Goal: Information Seeking & Learning: Learn about a topic

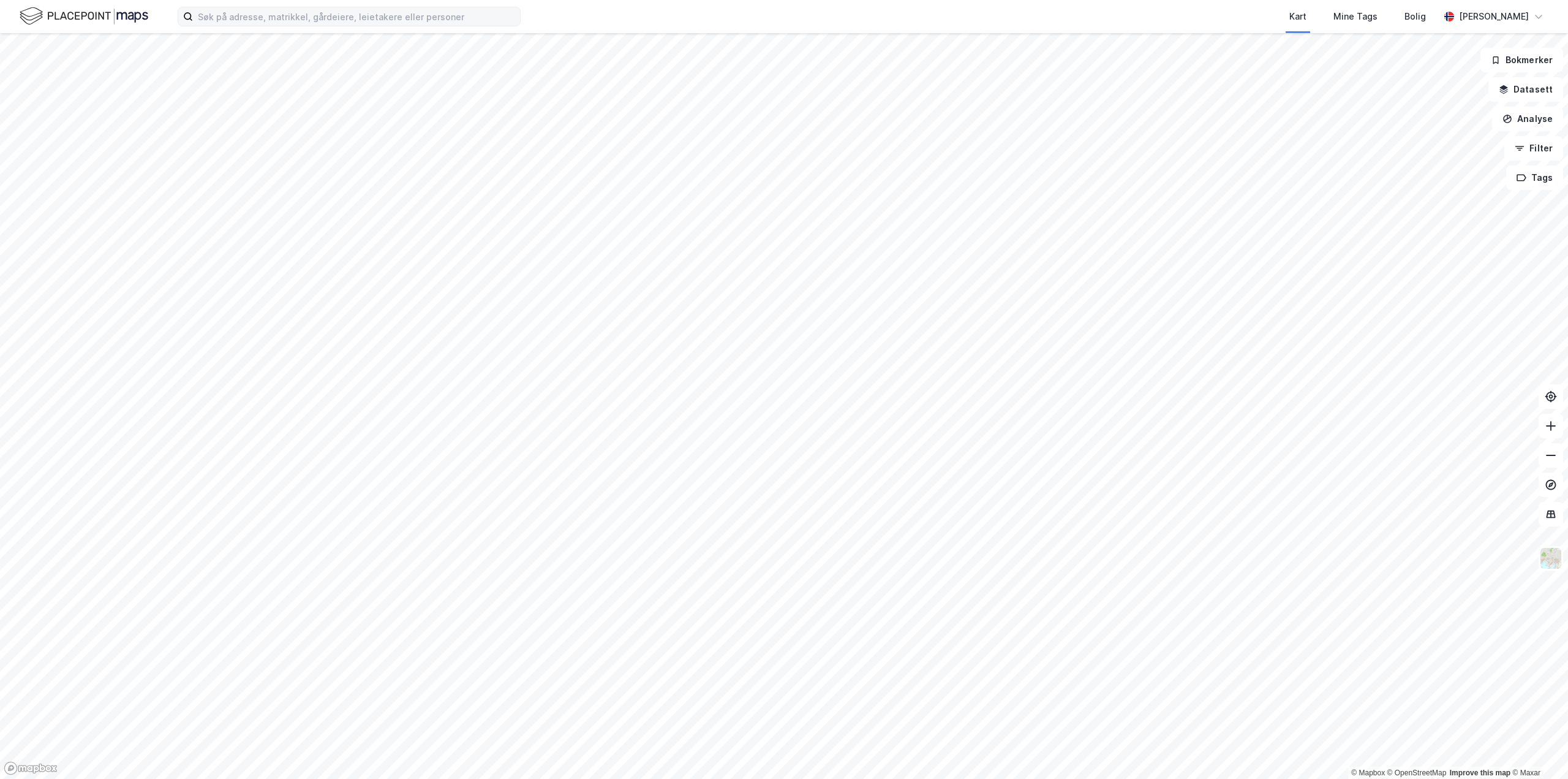
click at [358, 31] on div "Kart Mine Tags Bolig [PERSON_NAME]" at bounding box center [784, 16] width 1568 height 33
click at [365, 21] on input at bounding box center [356, 16] width 327 height 18
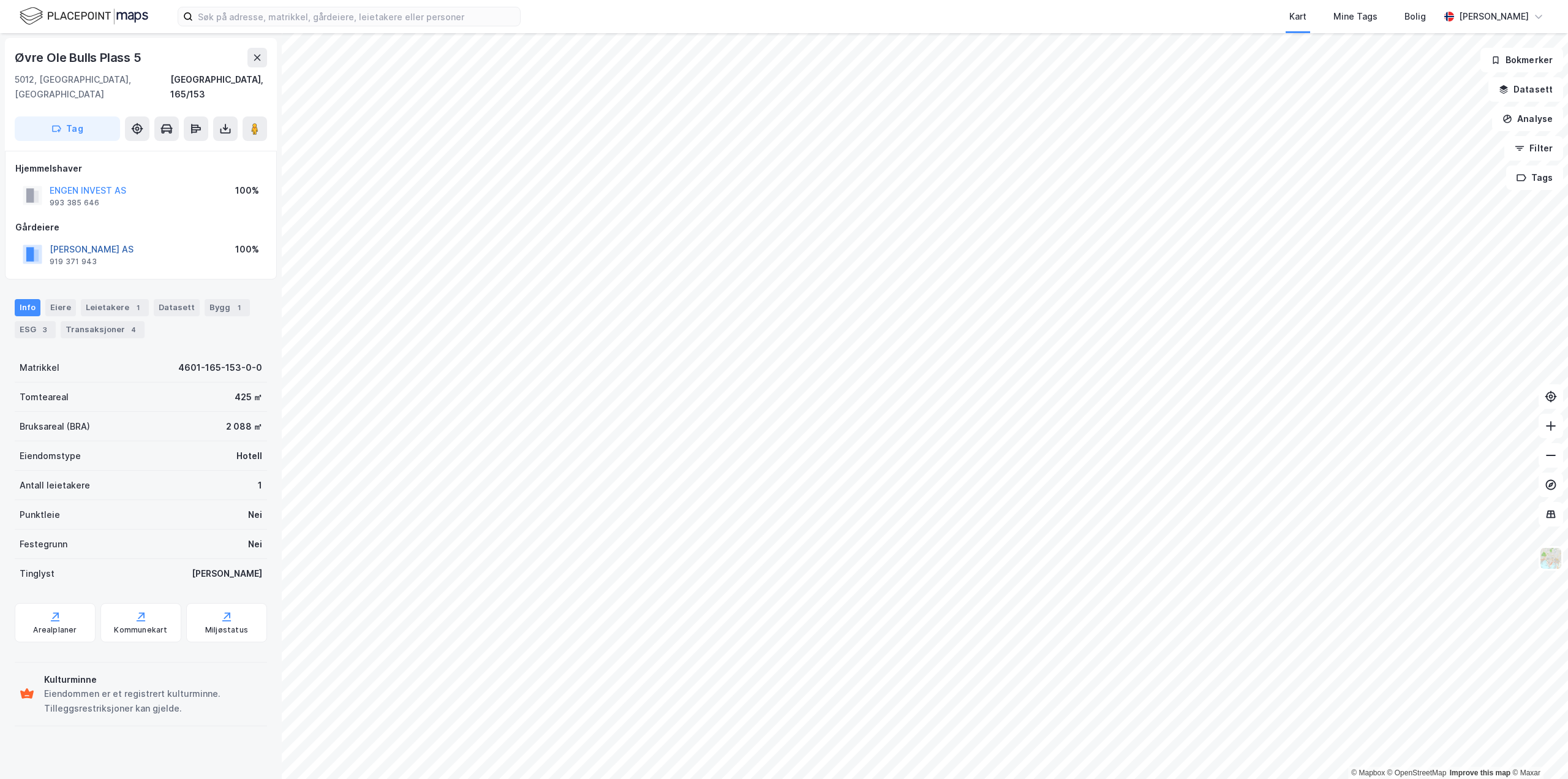
click at [0, 0] on button "[PERSON_NAME] AS" at bounding box center [0, 0] width 0 height 0
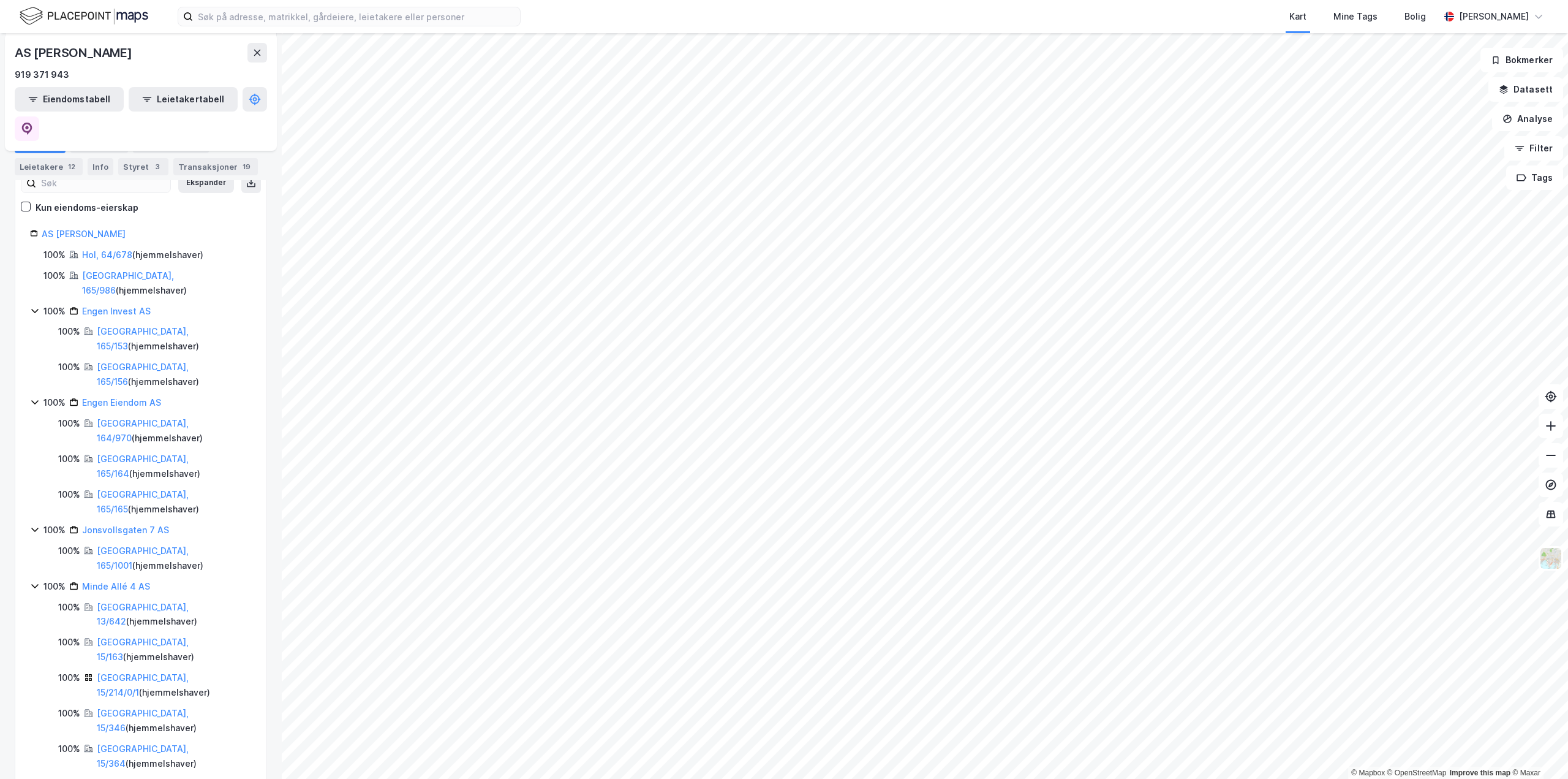
scroll to position [177, 0]
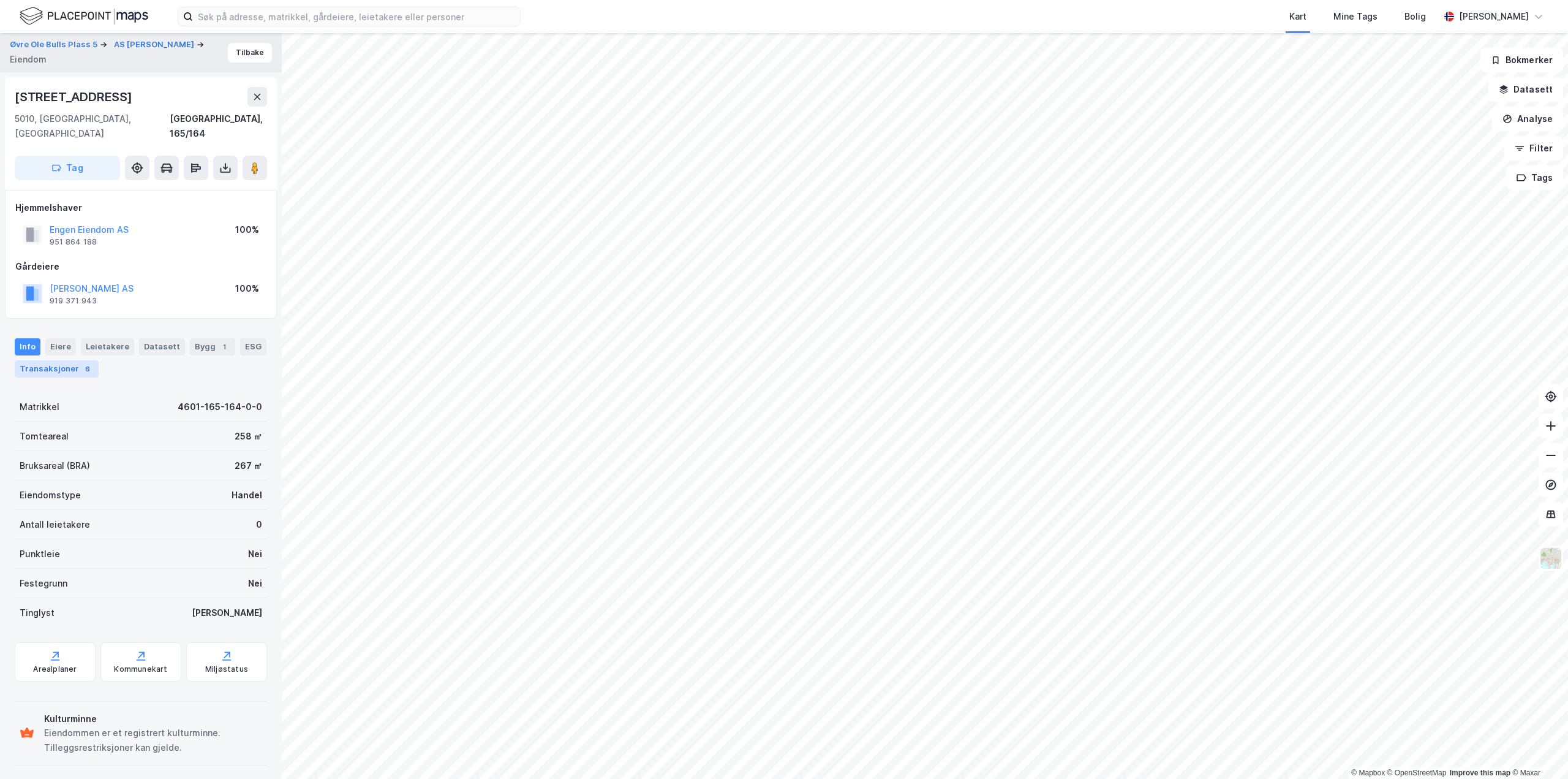
click at [76, 360] on div "Transaksjoner 6" at bounding box center [56, 368] width 84 height 17
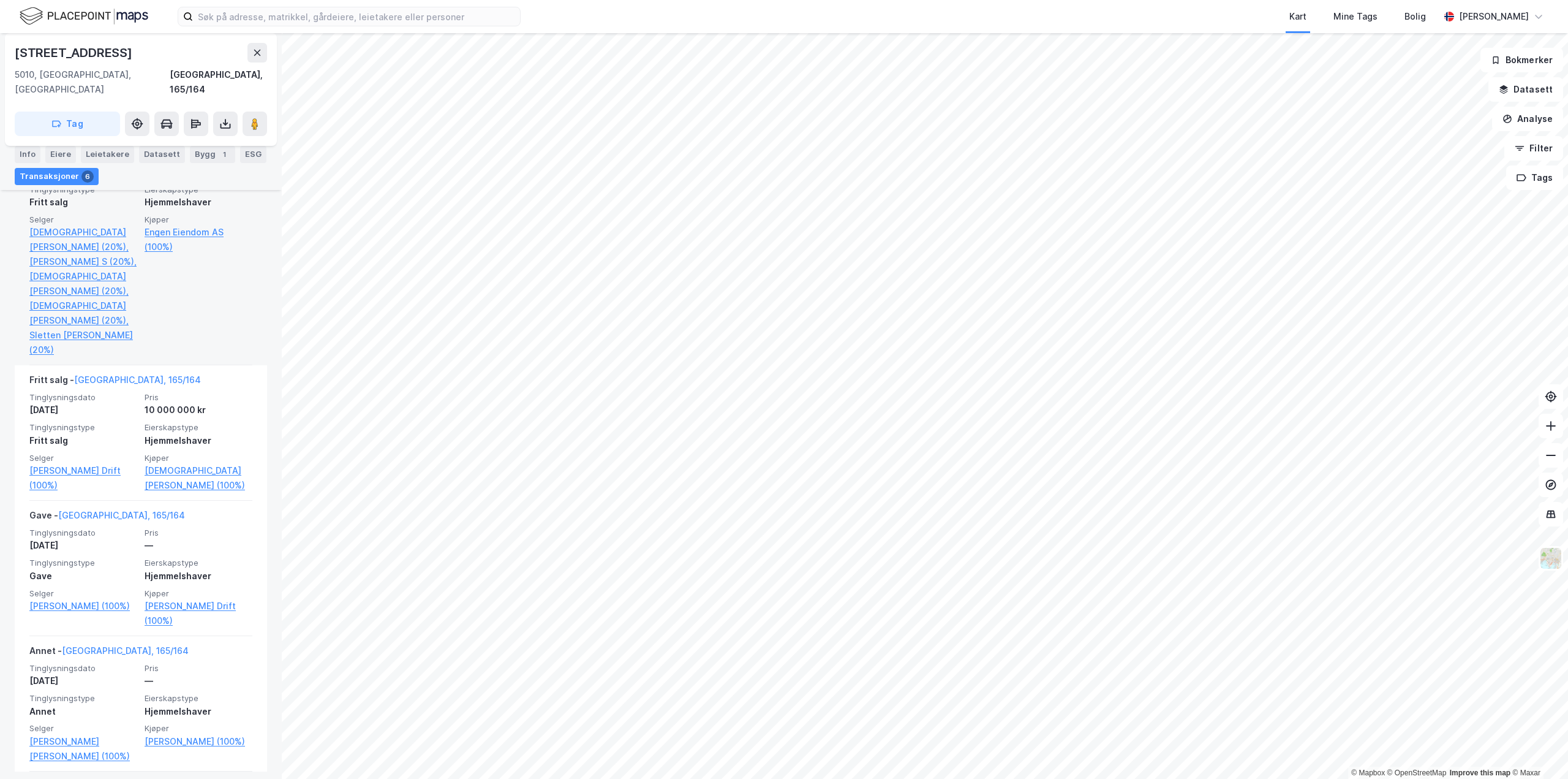
scroll to position [736, 0]
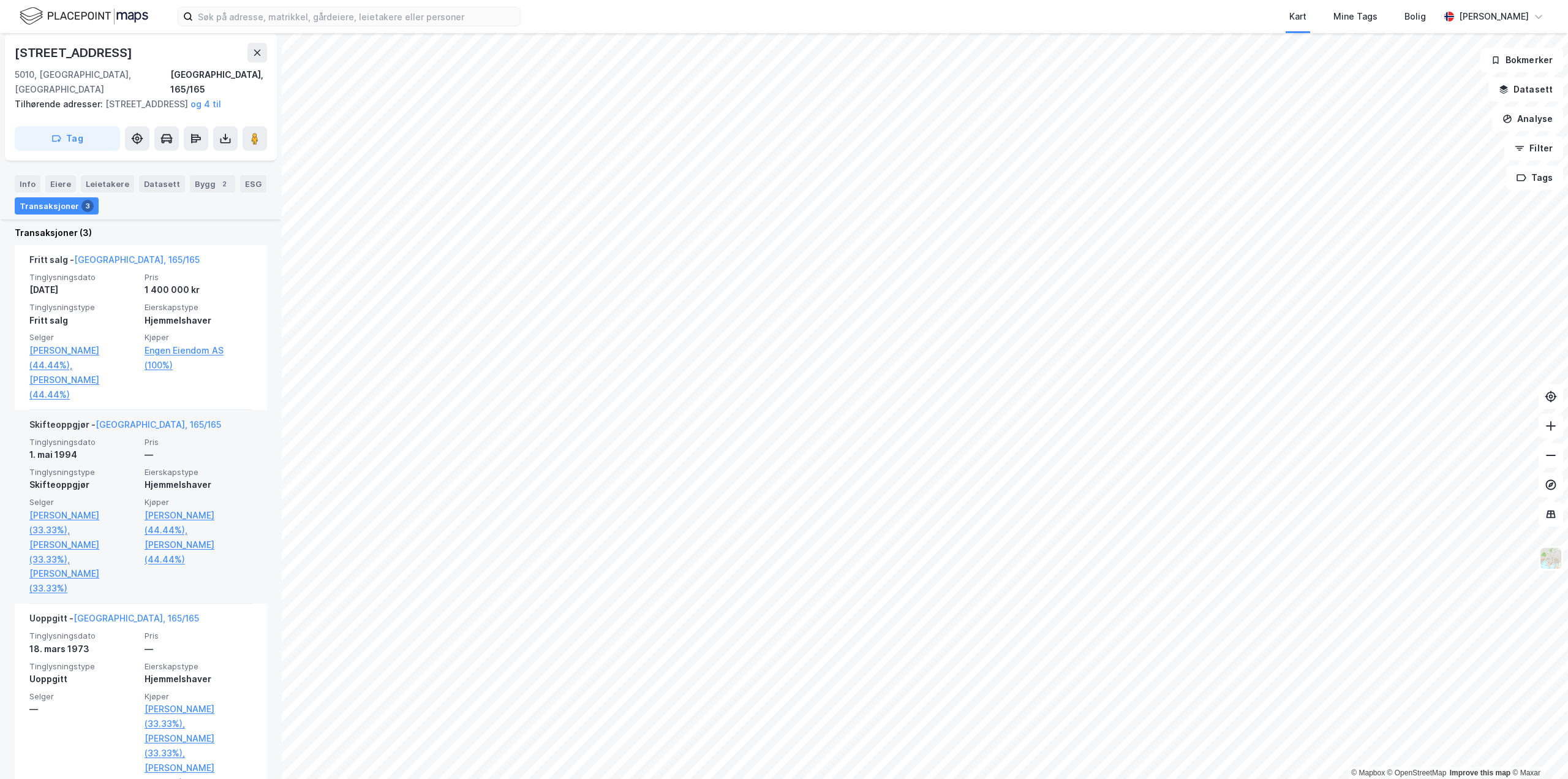
scroll to position [367, 0]
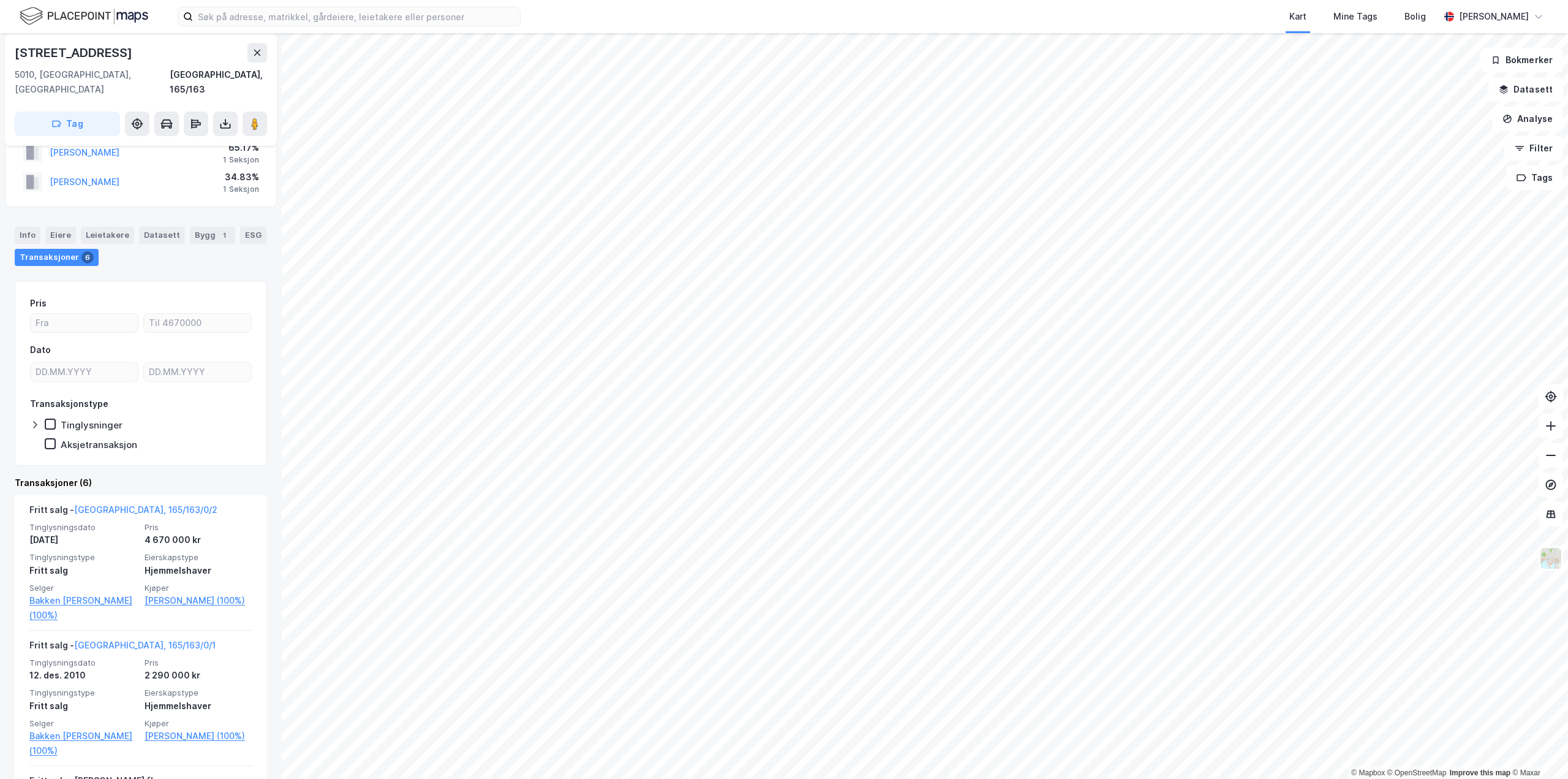
scroll to position [61, 0]
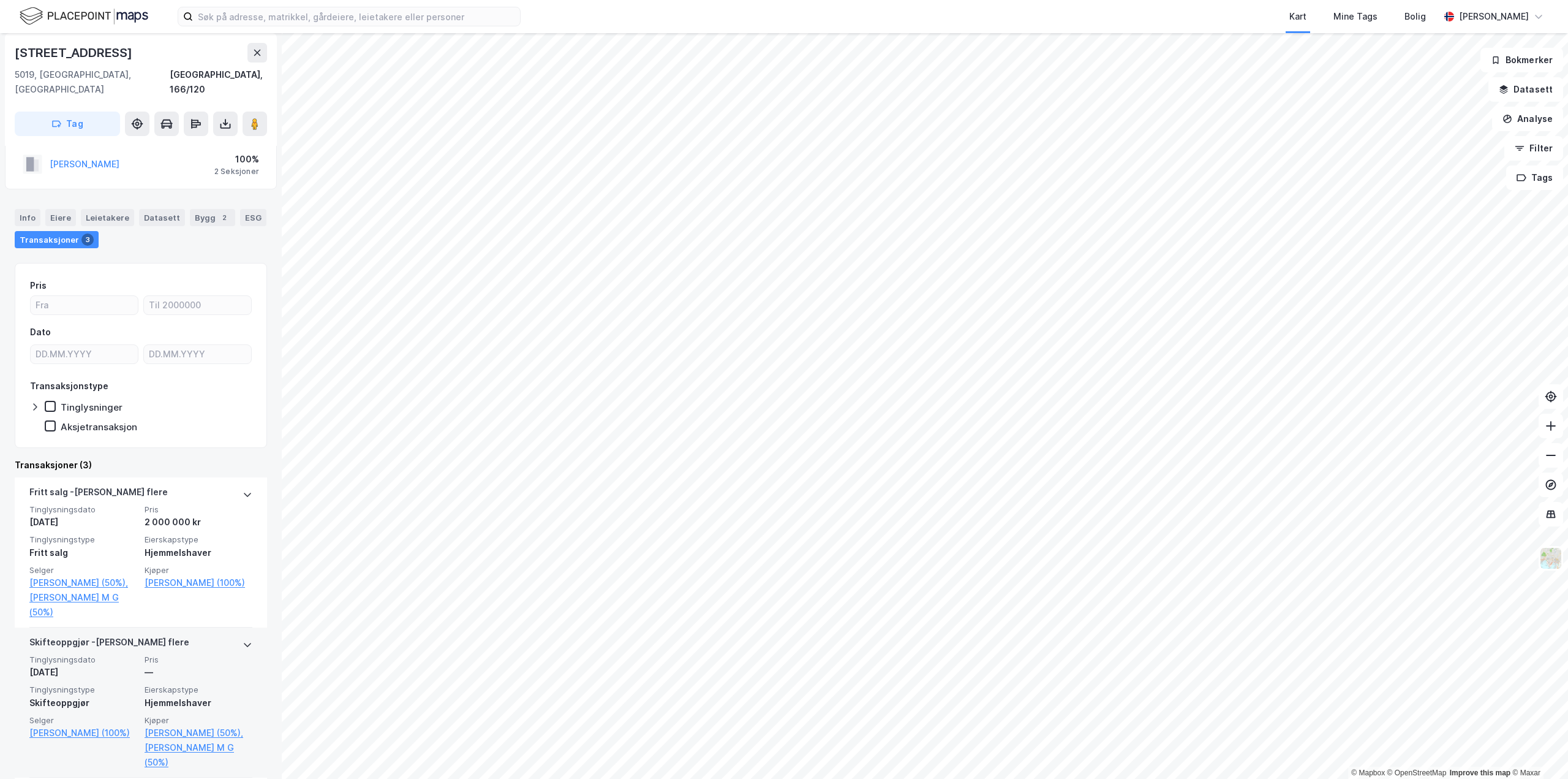
scroll to position [61, 0]
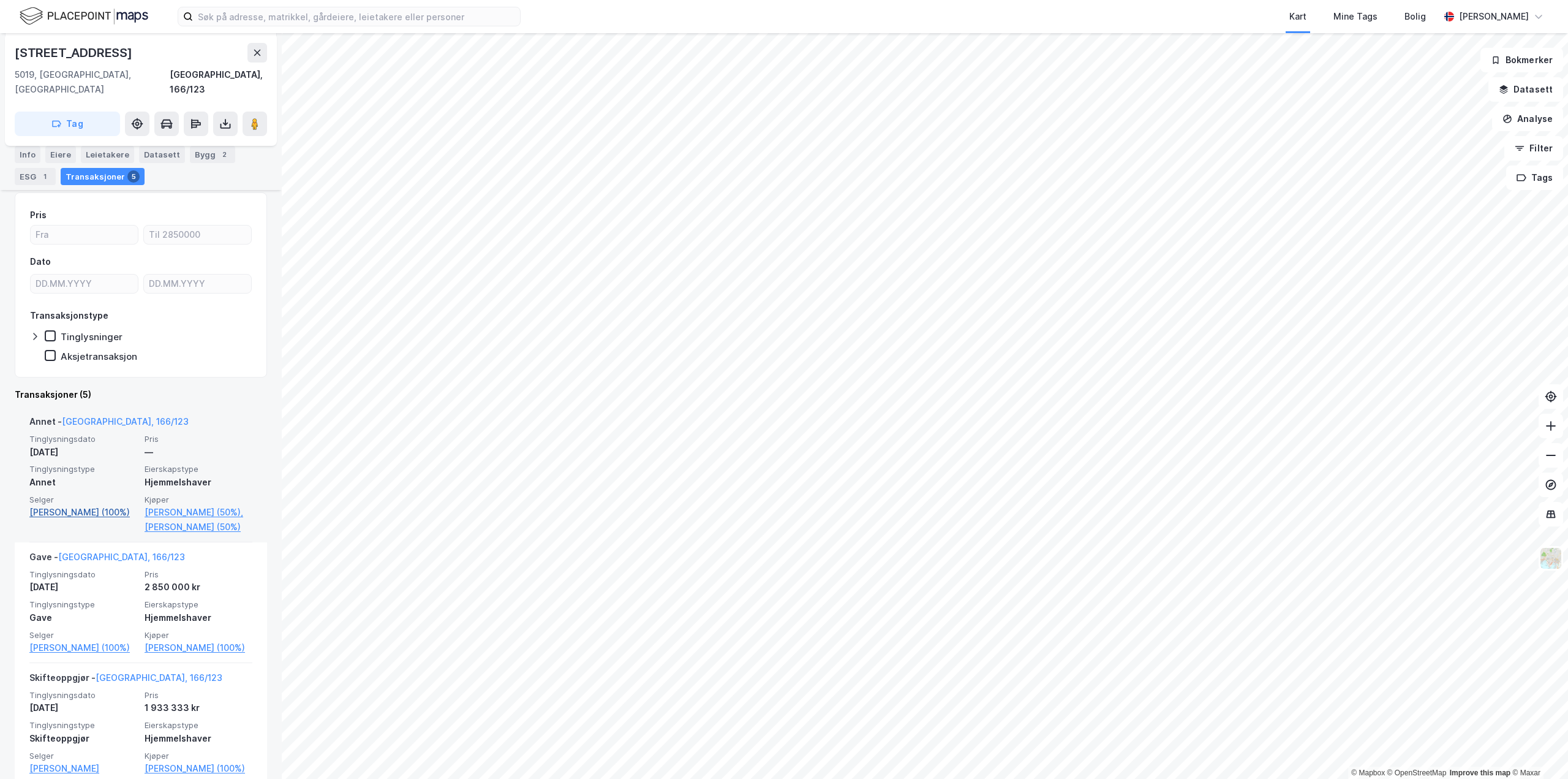
scroll to position [306, 0]
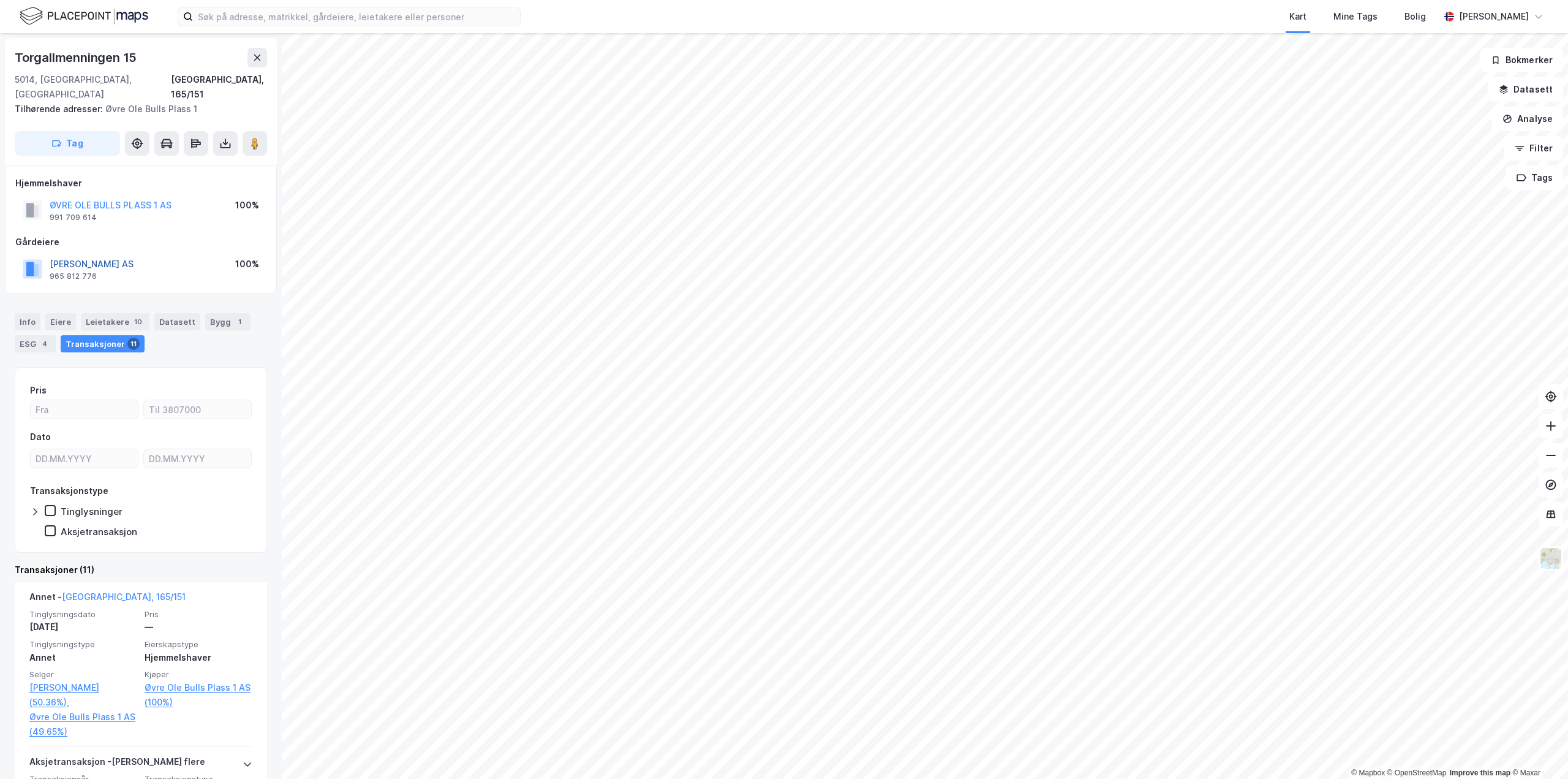
click at [0, 0] on button "[PERSON_NAME] AS" at bounding box center [0, 0] width 0 height 0
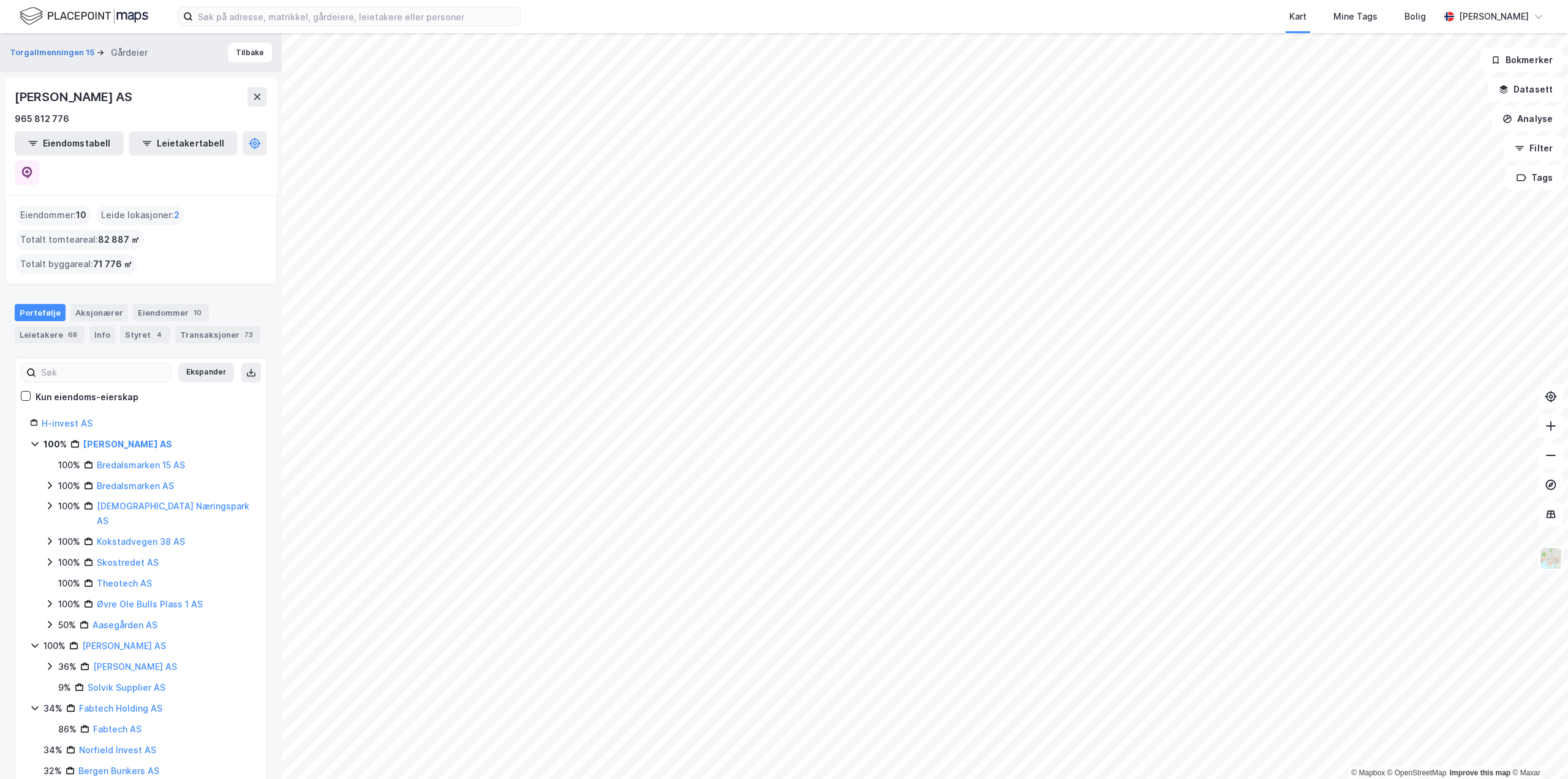
scroll to position [3, 0]
click at [131, 323] on div "Styret 4" at bounding box center [145, 331] width 51 height 17
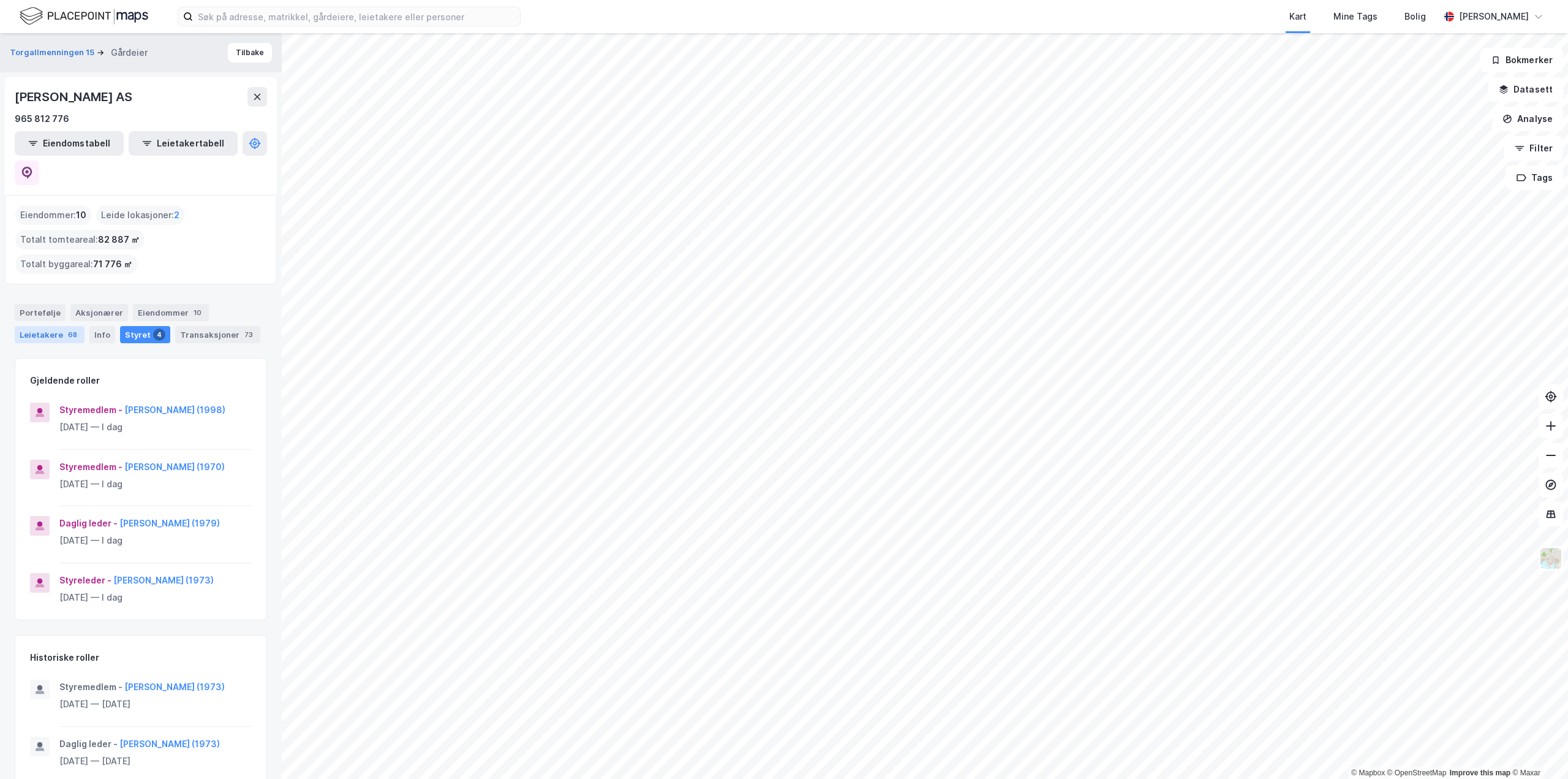
click at [56, 326] on div "Leietakere 68" at bounding box center [49, 334] width 69 height 17
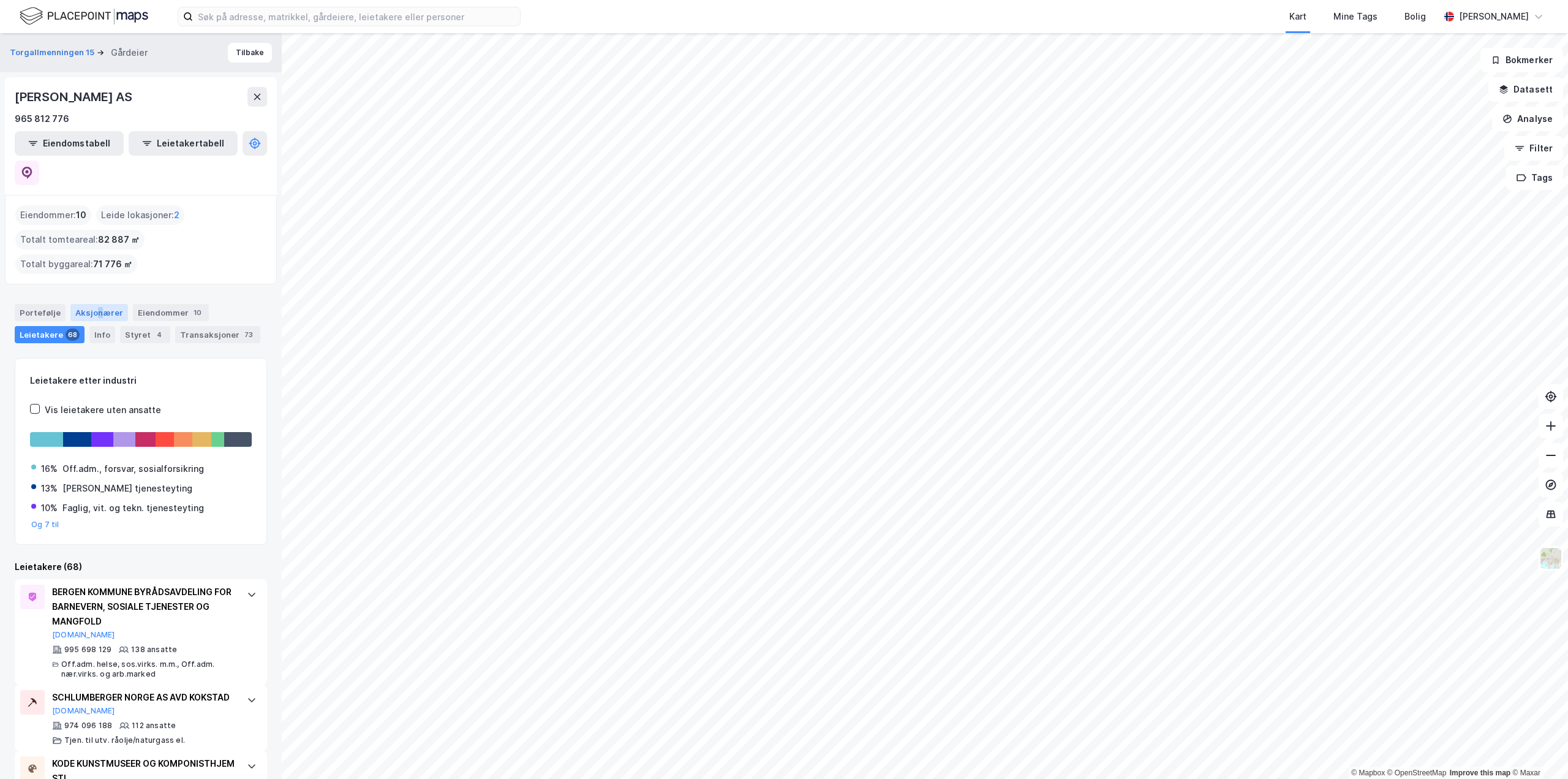
click at [97, 304] on div "Aksjonærer" at bounding box center [99, 312] width 58 height 17
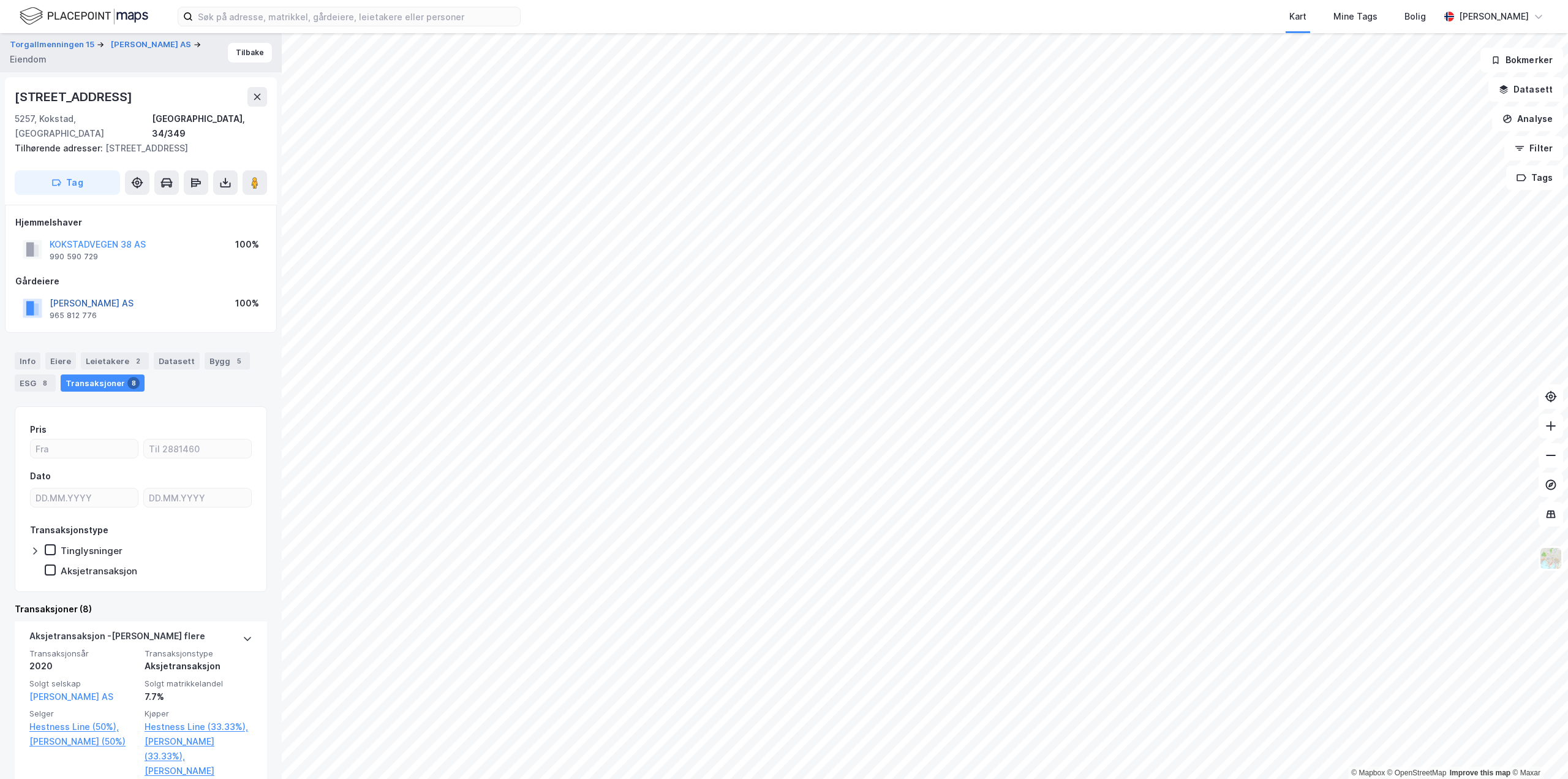
click at [0, 0] on button "[PERSON_NAME] AS" at bounding box center [0, 0] width 0 height 0
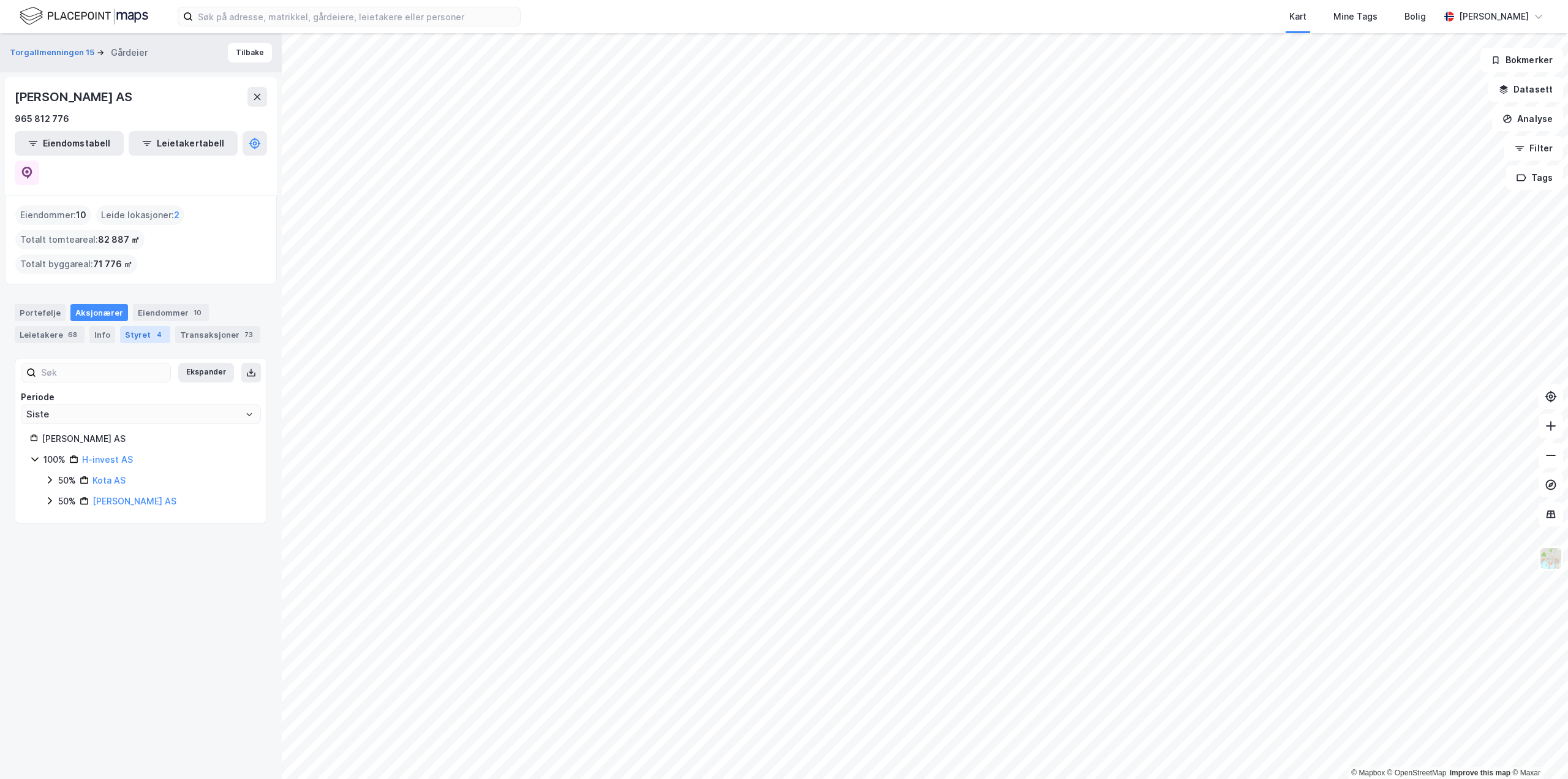
click at [134, 326] on div "Styret 4" at bounding box center [145, 334] width 51 height 17
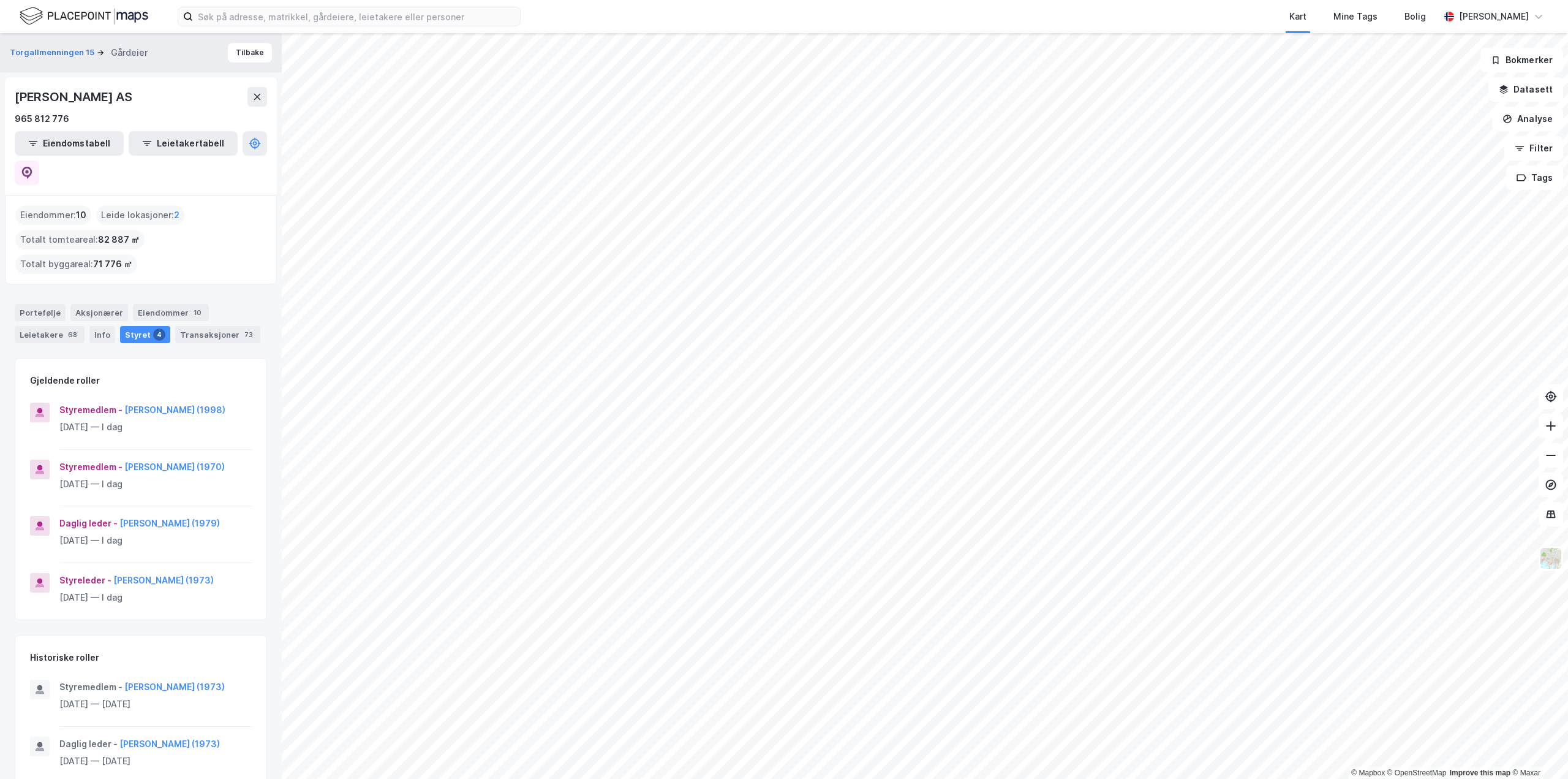
scroll to position [37, 0]
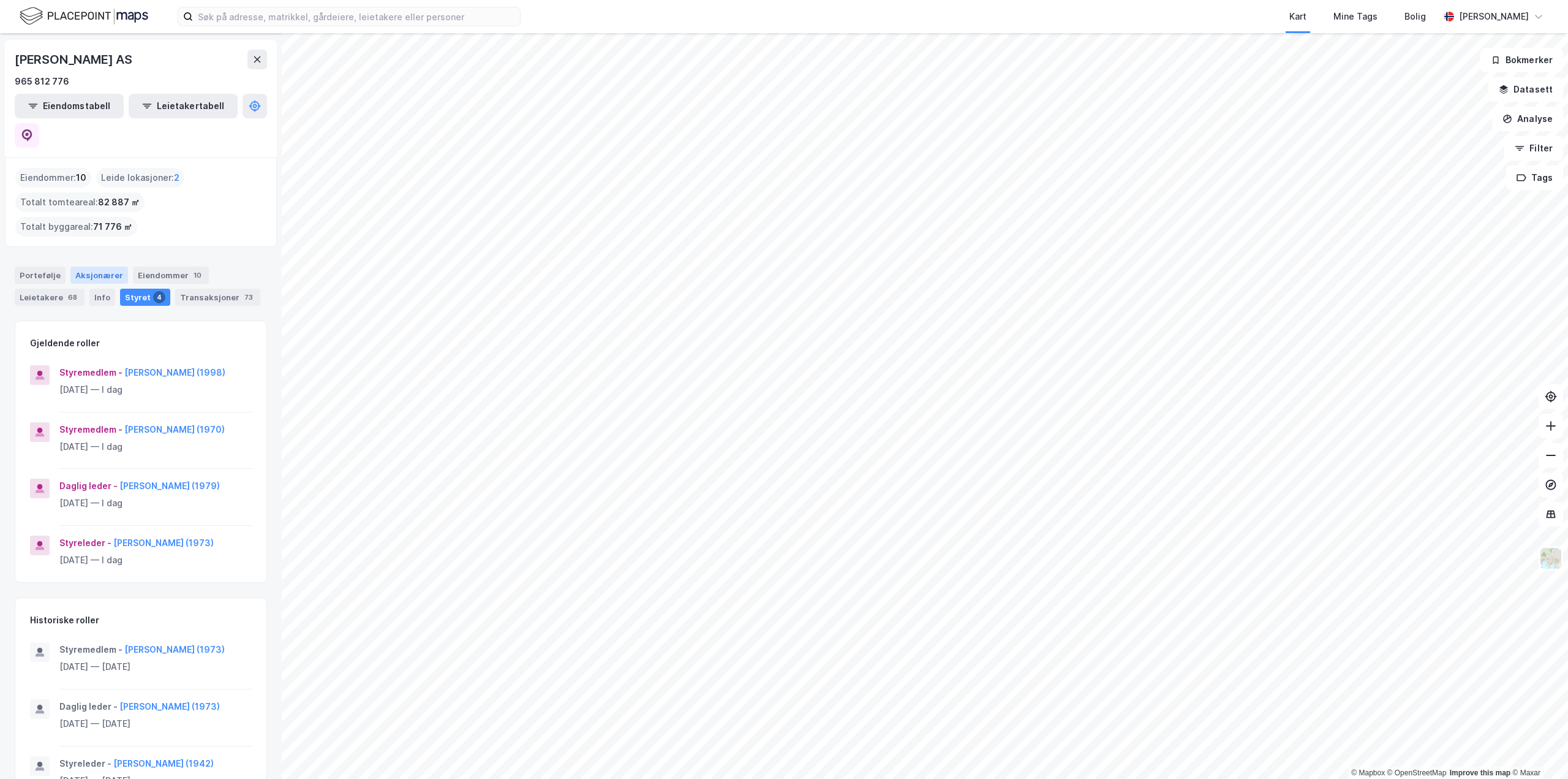
click at [97, 266] on div "Aksjonærer" at bounding box center [99, 274] width 58 height 17
